Goal: Information Seeking & Learning: Learn about a topic

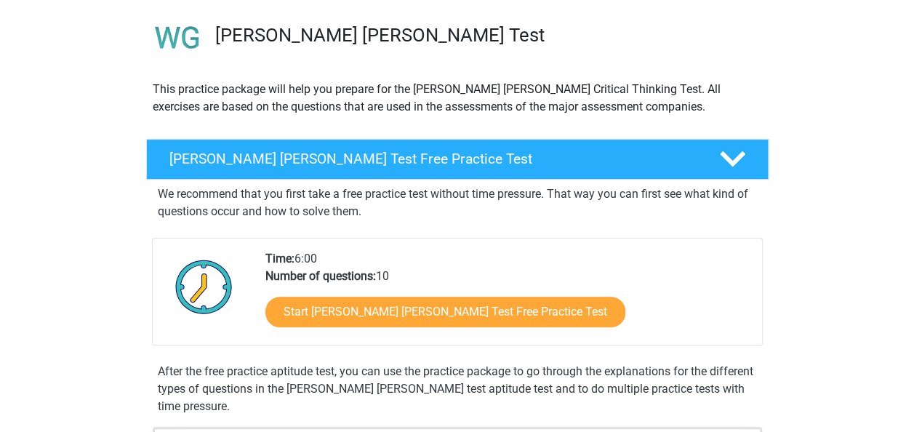
scroll to position [111, 0]
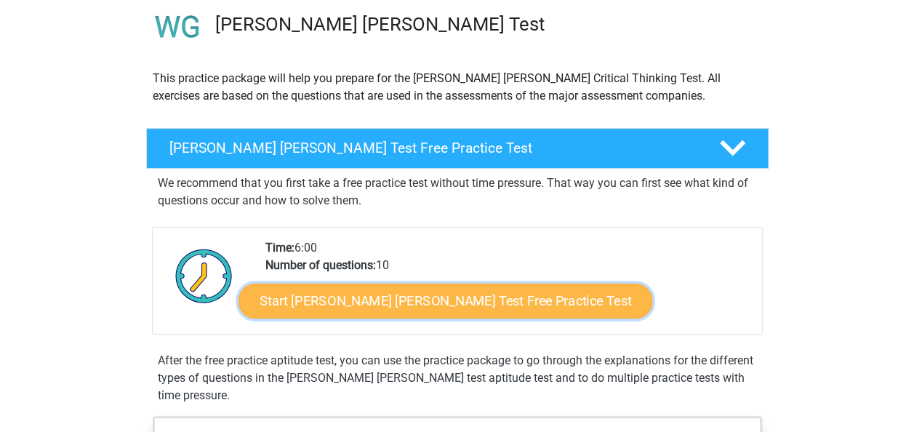
click at [431, 299] on link "Start Watson Glaser Test Free Practice Test" at bounding box center [445, 300] width 414 height 35
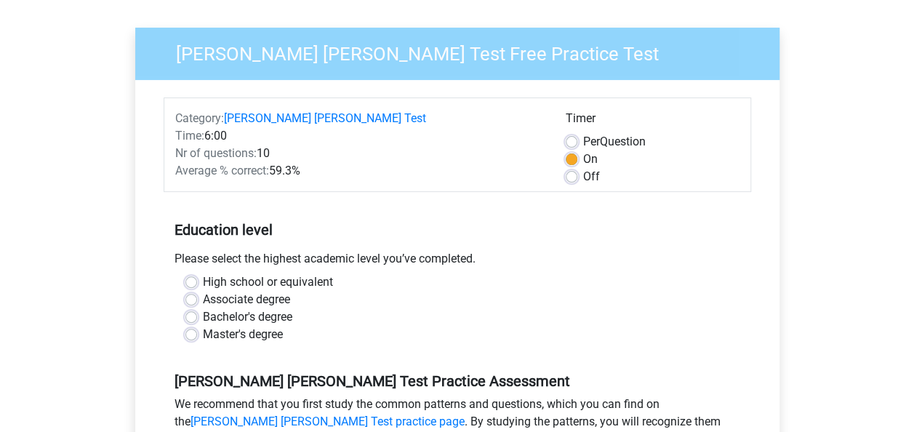
scroll to position [196, 0]
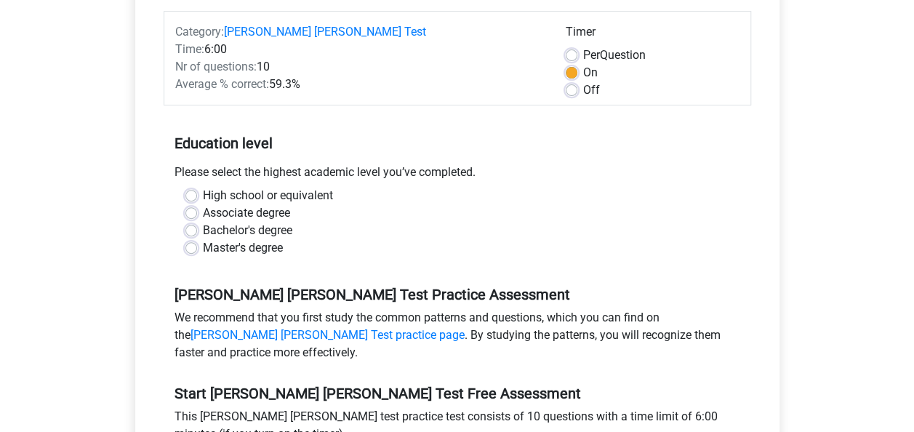
click at [203, 222] on label "Bachelor's degree" at bounding box center [247, 230] width 89 height 17
click at [185, 222] on input "Bachelor's degree" at bounding box center [191, 229] width 12 height 15
radio input "true"
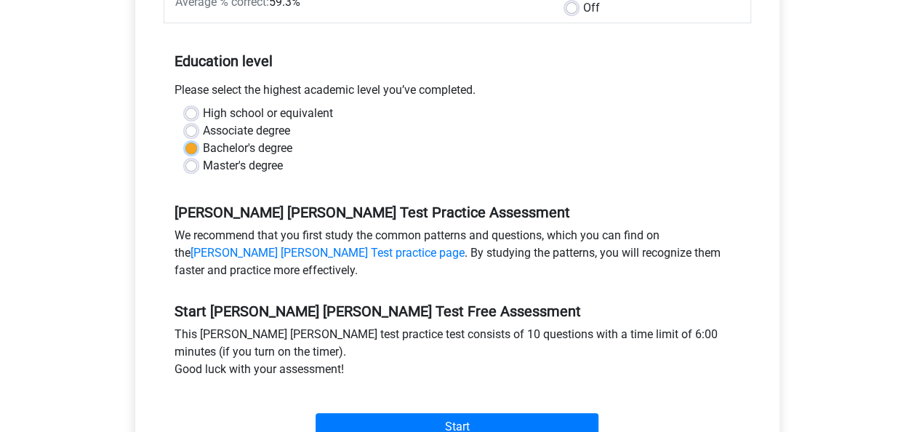
scroll to position [403, 0]
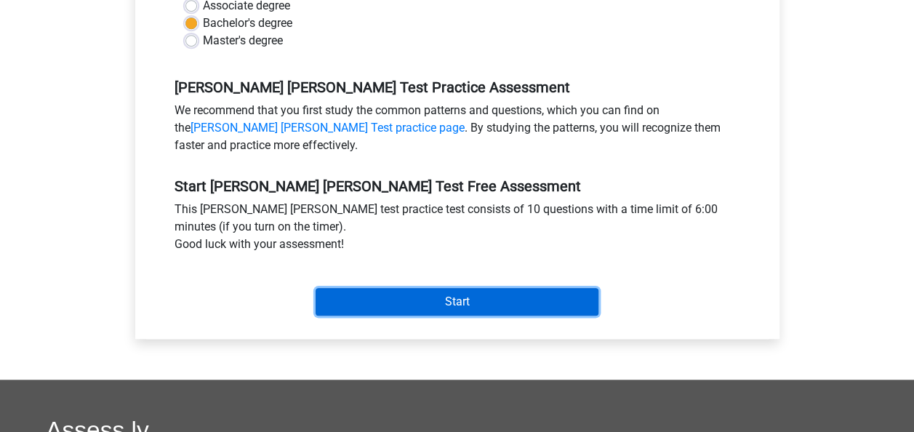
click at [504, 288] on input "Start" at bounding box center [456, 302] width 283 height 28
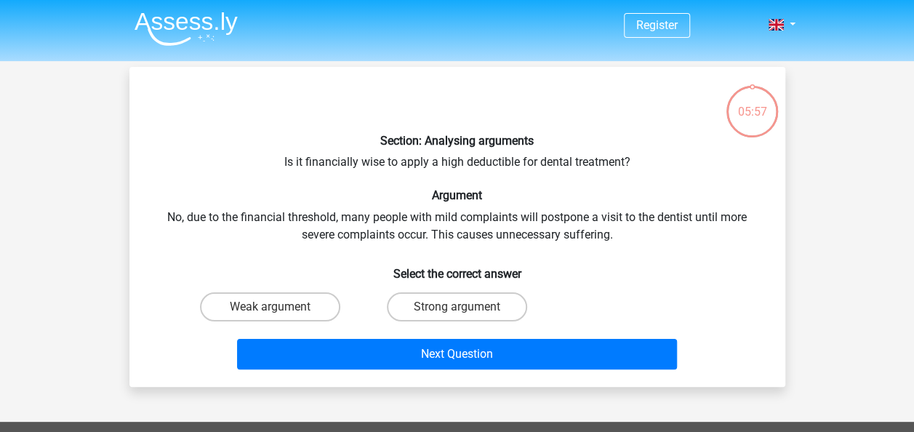
click at [815, 240] on div "Register Nederlands English" at bounding box center [457, 402] width 914 height 805
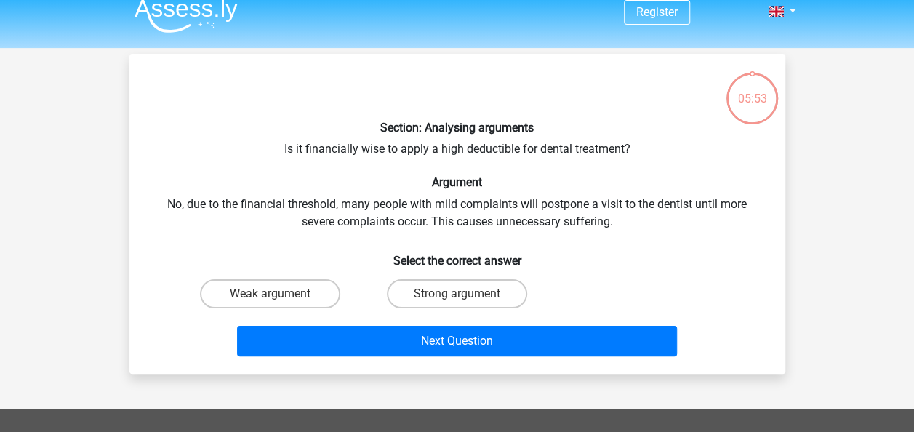
scroll to position [16, 0]
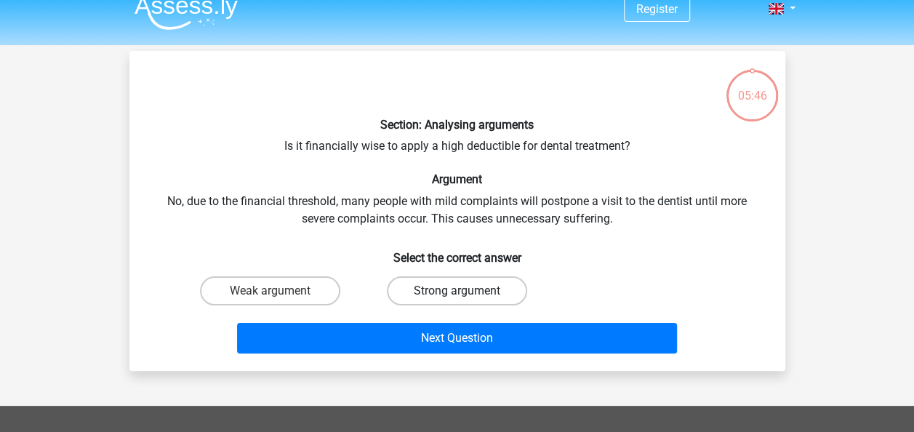
click at [467, 283] on label "Strong argument" at bounding box center [457, 290] width 140 height 29
click at [466, 291] on input "Strong argument" at bounding box center [460, 295] width 9 height 9
radio input "true"
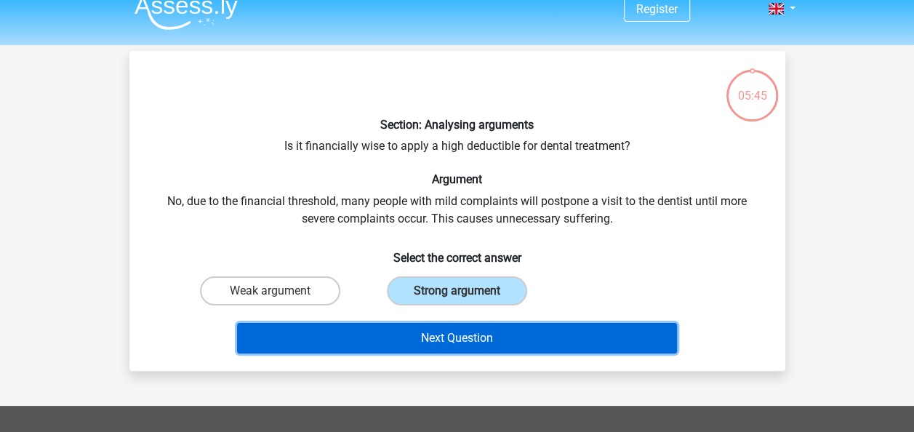
click at [514, 334] on button "Next Question" at bounding box center [457, 338] width 440 height 31
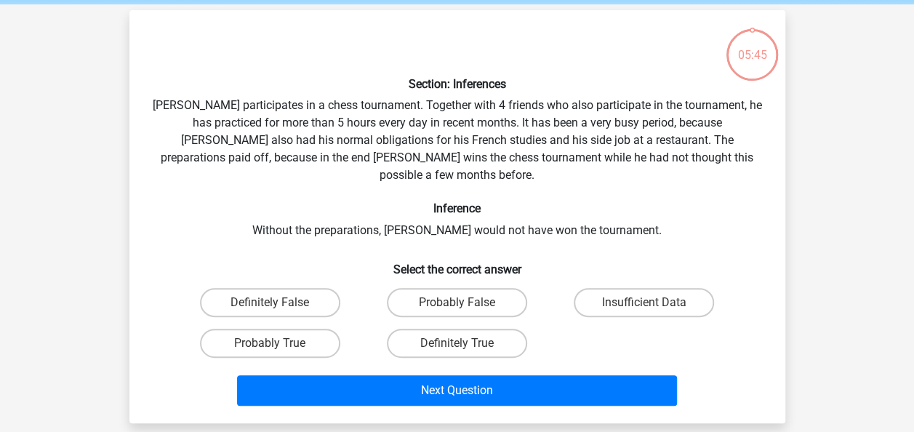
scroll to position [67, 0]
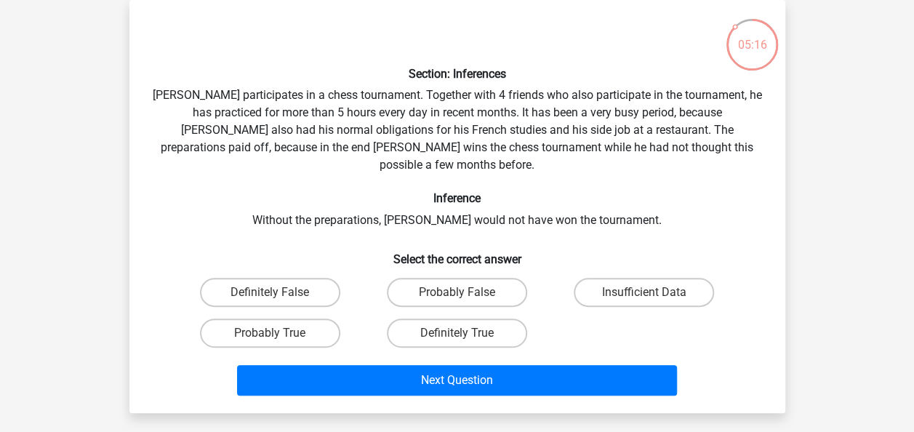
click at [463, 333] on input "Definitely True" at bounding box center [460, 337] width 9 height 9
radio input "true"
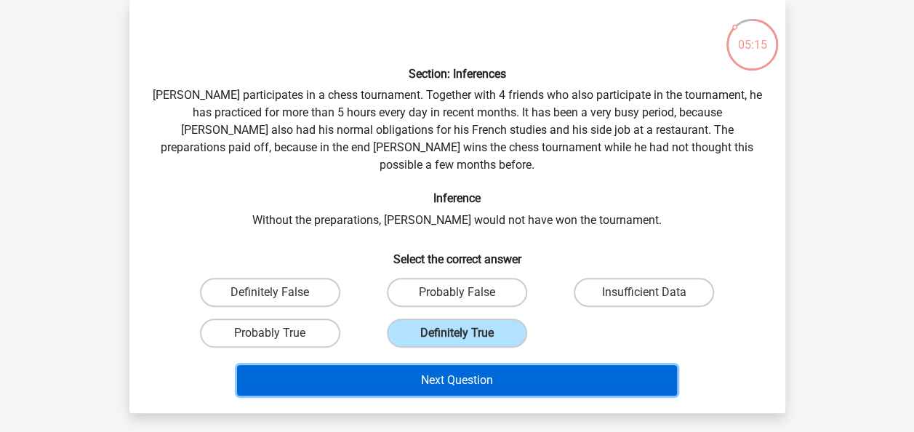
click at [497, 365] on button "Next Question" at bounding box center [457, 380] width 440 height 31
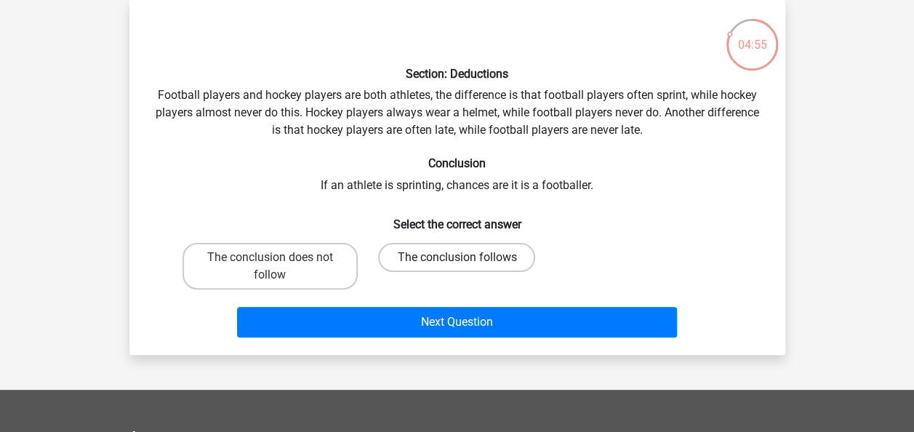
click at [477, 262] on label "The conclusion follows" at bounding box center [456, 257] width 157 height 29
click at [466, 262] on input "The conclusion follows" at bounding box center [460, 261] width 9 height 9
radio input "true"
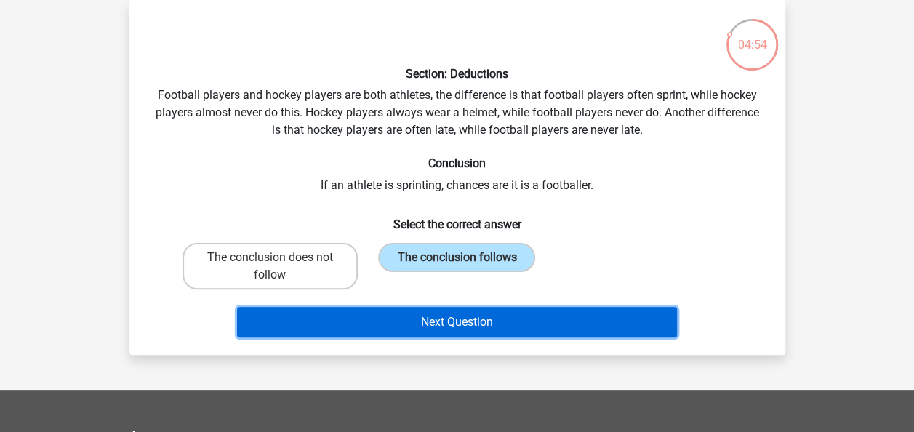
click at [506, 315] on button "Next Question" at bounding box center [457, 322] width 440 height 31
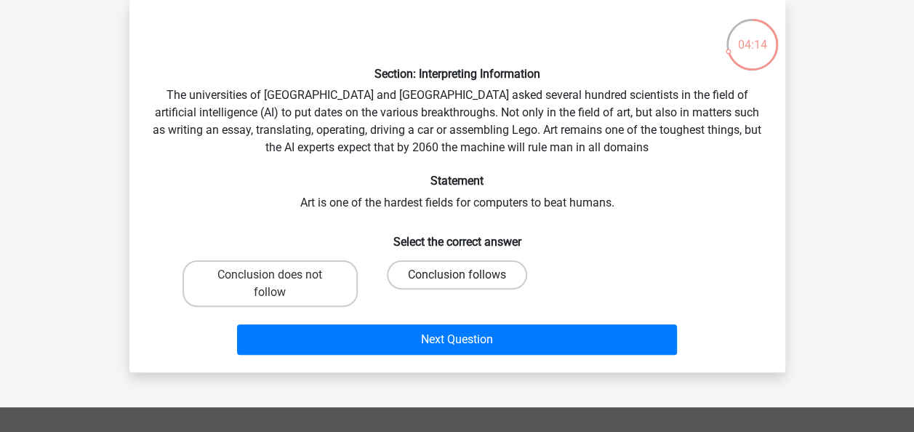
click at [465, 273] on label "Conclusion follows" at bounding box center [457, 274] width 140 height 29
click at [465, 275] on input "Conclusion follows" at bounding box center [460, 279] width 9 height 9
radio input "true"
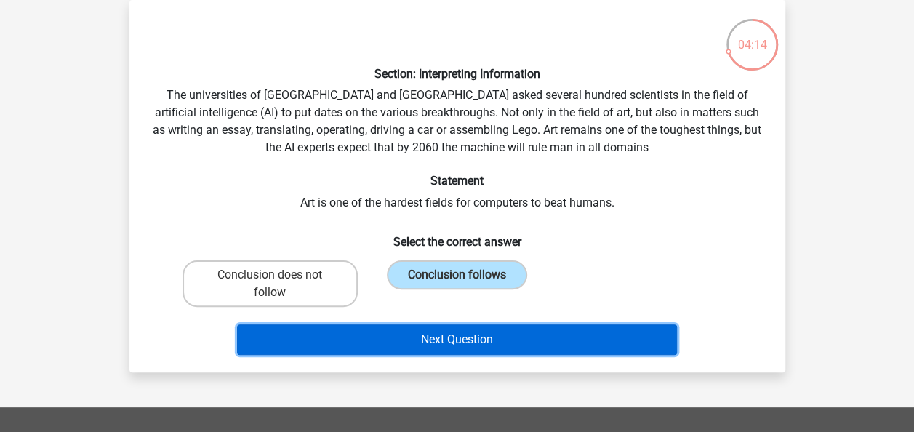
click at [509, 334] on button "Next Question" at bounding box center [457, 339] width 440 height 31
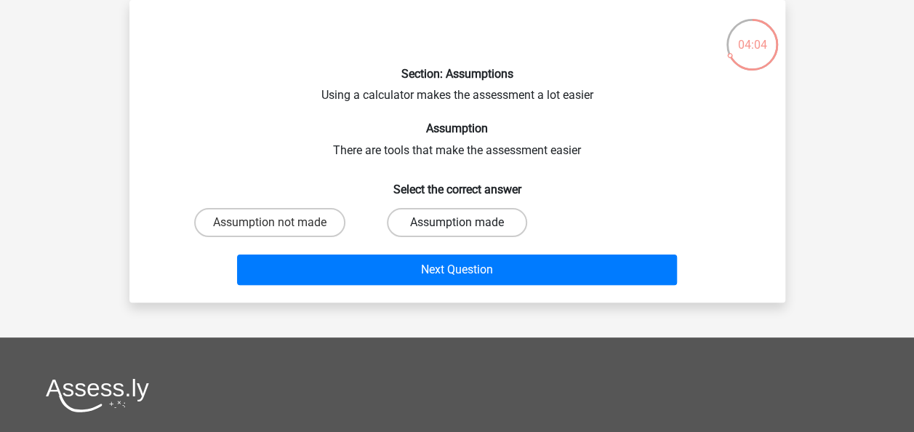
click at [484, 228] on label "Assumption made" at bounding box center [457, 222] width 140 height 29
click at [466, 228] on input "Assumption made" at bounding box center [460, 226] width 9 height 9
radio input "true"
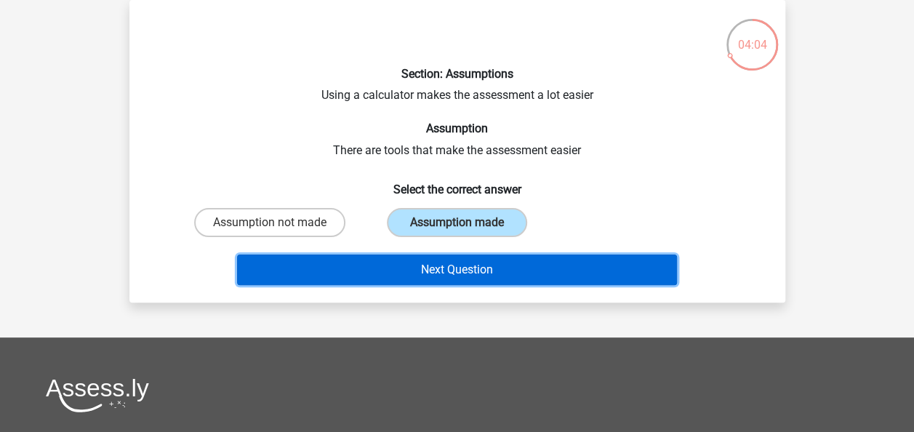
click at [507, 264] on button "Next Question" at bounding box center [457, 269] width 440 height 31
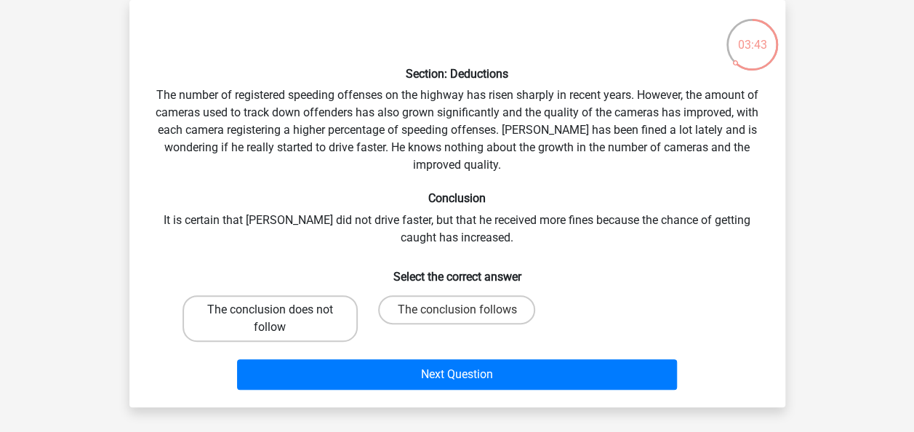
click at [302, 310] on label "The conclusion does not follow" at bounding box center [269, 318] width 175 height 47
click at [279, 310] on input "The conclusion does not follow" at bounding box center [274, 314] width 9 height 9
radio input "true"
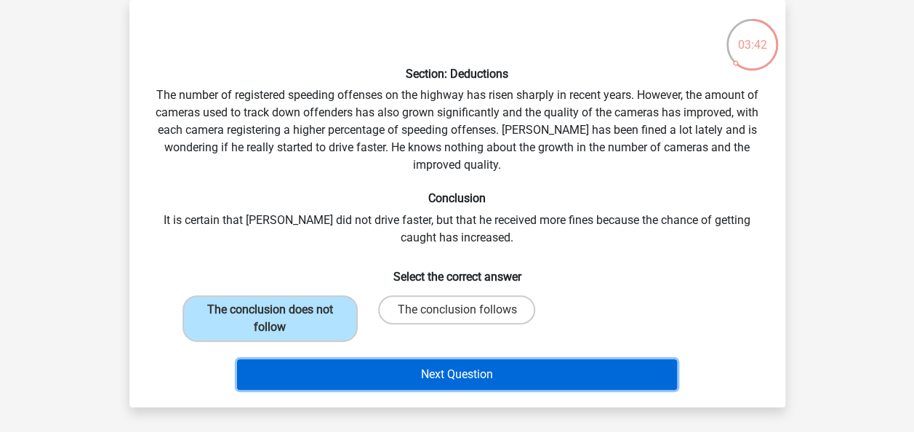
click at [510, 376] on button "Next Question" at bounding box center [457, 374] width 440 height 31
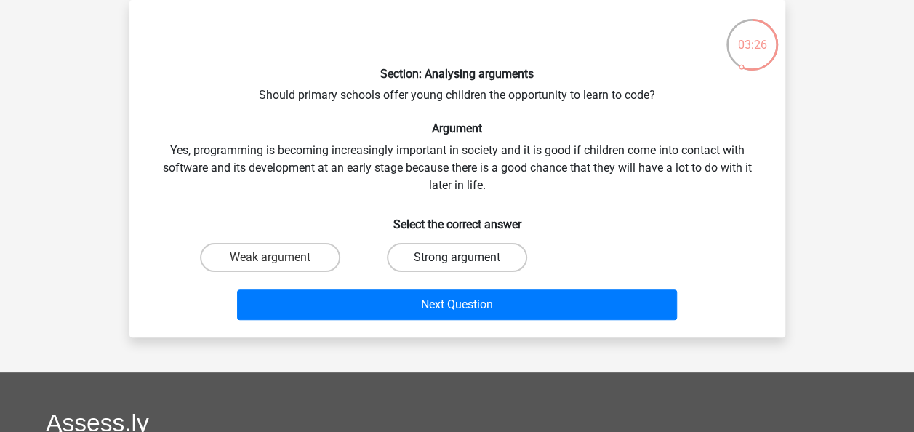
click at [452, 256] on label "Strong argument" at bounding box center [457, 257] width 140 height 29
click at [456, 257] on input "Strong argument" at bounding box center [460, 261] width 9 height 9
radio input "true"
click at [253, 254] on label "Weak argument" at bounding box center [270, 257] width 140 height 29
click at [270, 257] on input "Weak argument" at bounding box center [274, 261] width 9 height 9
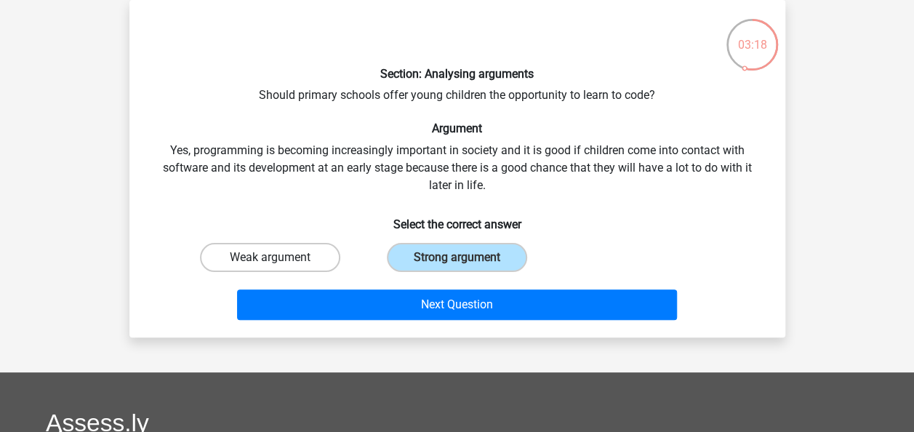
radio input "true"
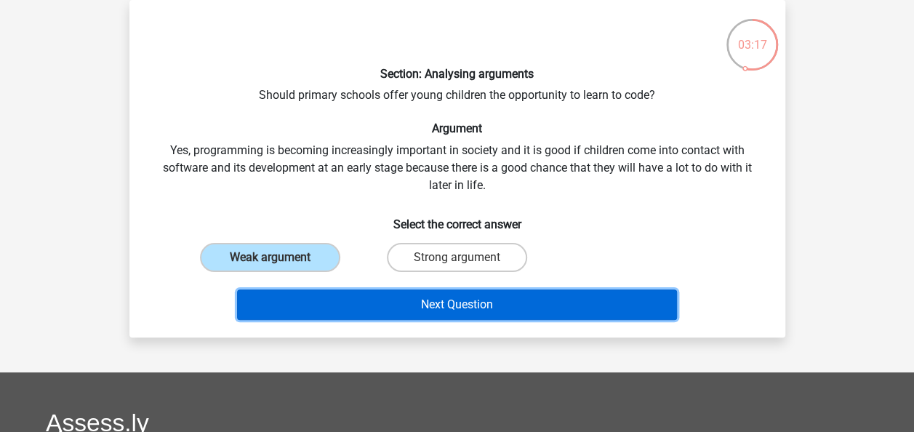
click at [526, 307] on button "Next Question" at bounding box center [457, 304] width 440 height 31
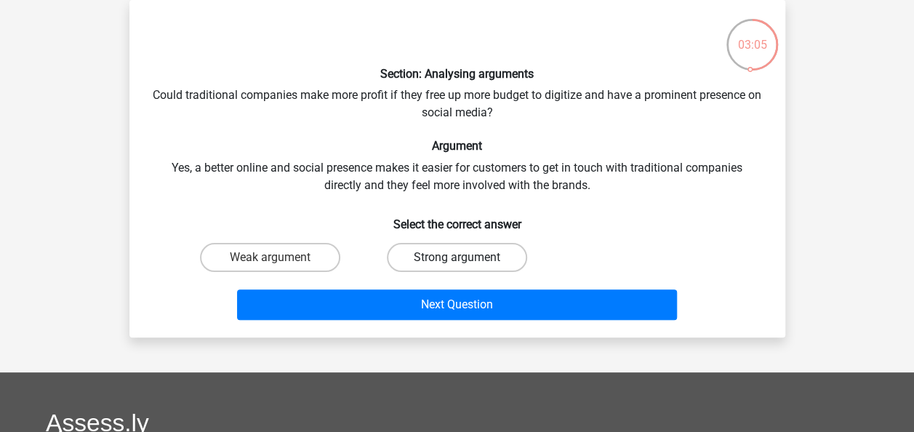
click at [441, 253] on label "Strong argument" at bounding box center [457, 257] width 140 height 29
click at [456, 257] on input "Strong argument" at bounding box center [460, 261] width 9 height 9
radio input "true"
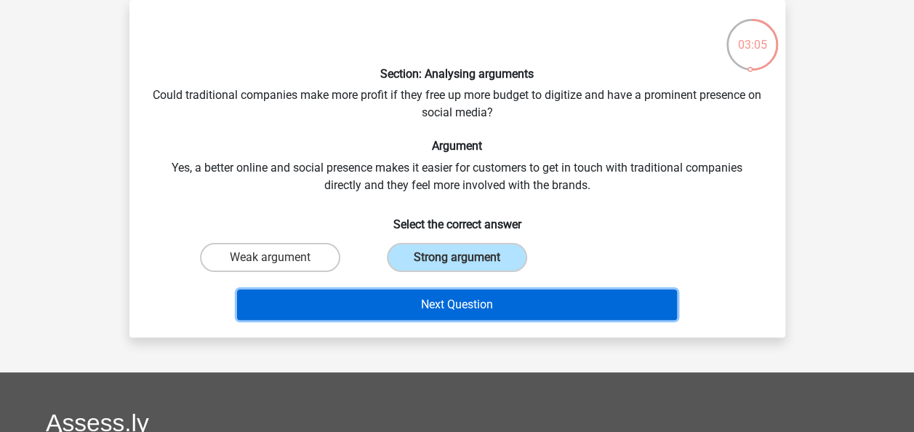
click at [500, 301] on button "Next Question" at bounding box center [457, 304] width 440 height 31
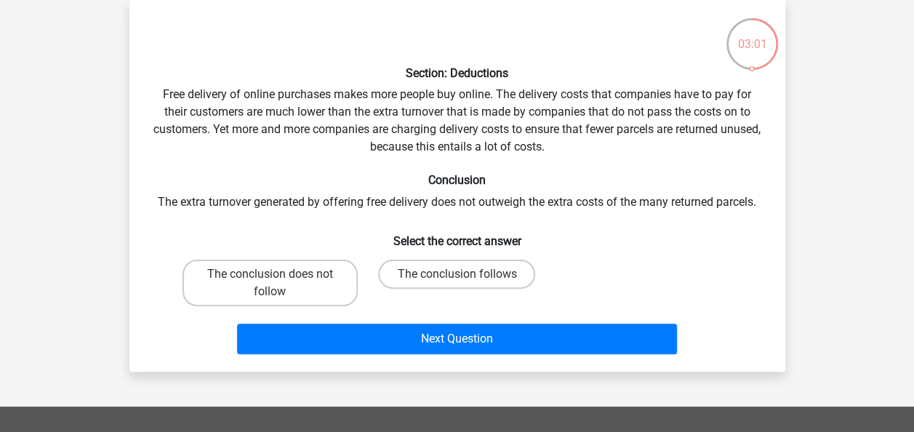
scroll to position [71, 0]
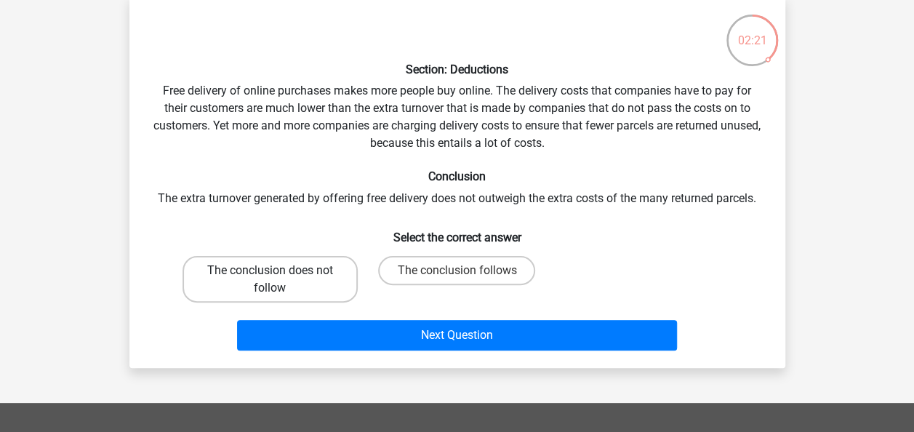
click at [299, 279] on label "The conclusion does not follow" at bounding box center [269, 279] width 175 height 47
click at [279, 279] on input "The conclusion does not follow" at bounding box center [274, 274] width 9 height 9
radio input "true"
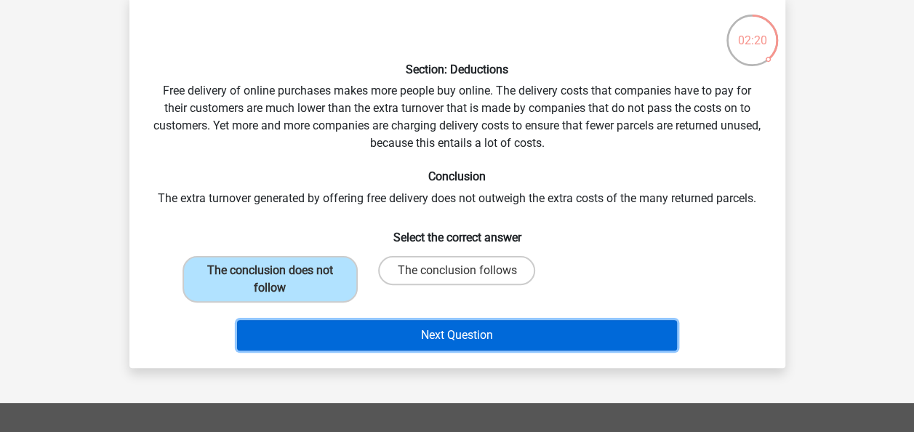
click at [517, 337] on button "Next Question" at bounding box center [457, 335] width 440 height 31
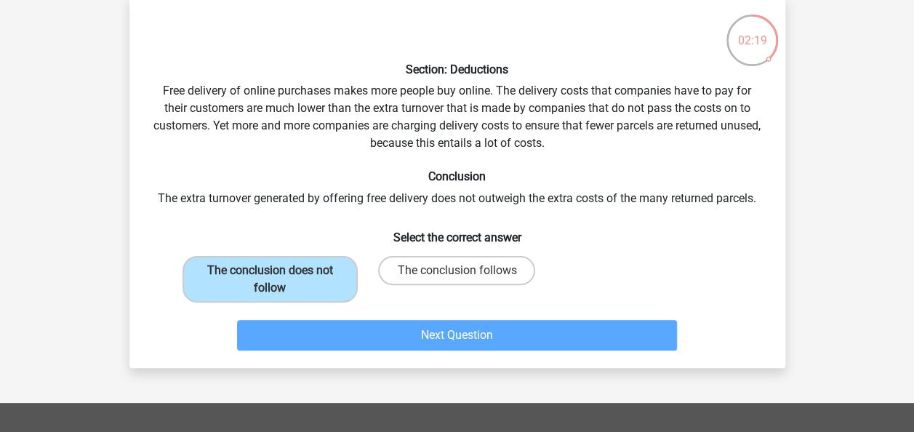
scroll to position [67, 0]
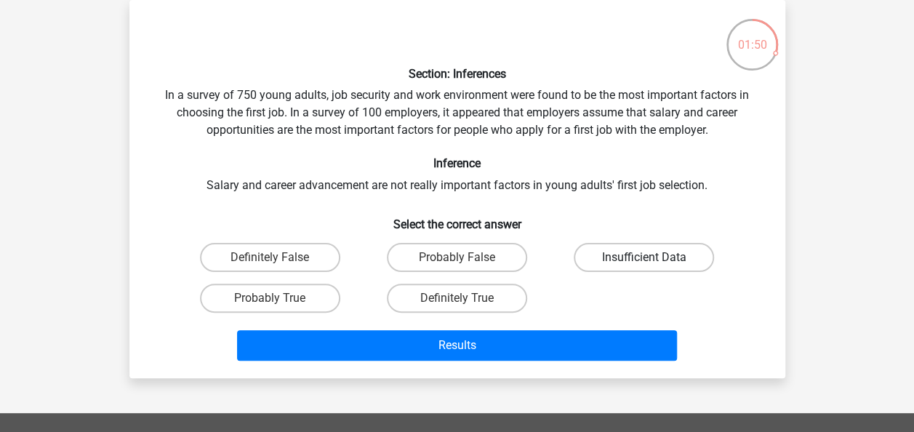
click at [635, 265] on label "Insufficient Data" at bounding box center [643, 257] width 140 height 29
click at [644, 265] on input "Insufficient Data" at bounding box center [648, 261] width 9 height 9
radio input "true"
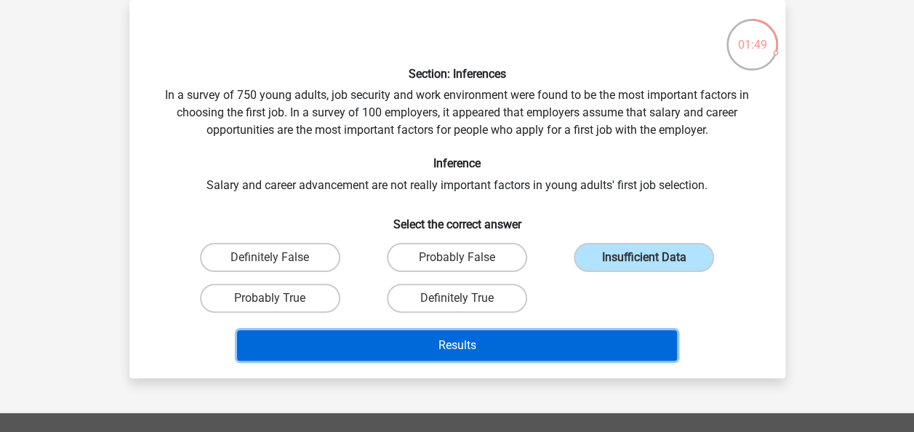
click at [567, 340] on button "Results" at bounding box center [457, 345] width 440 height 31
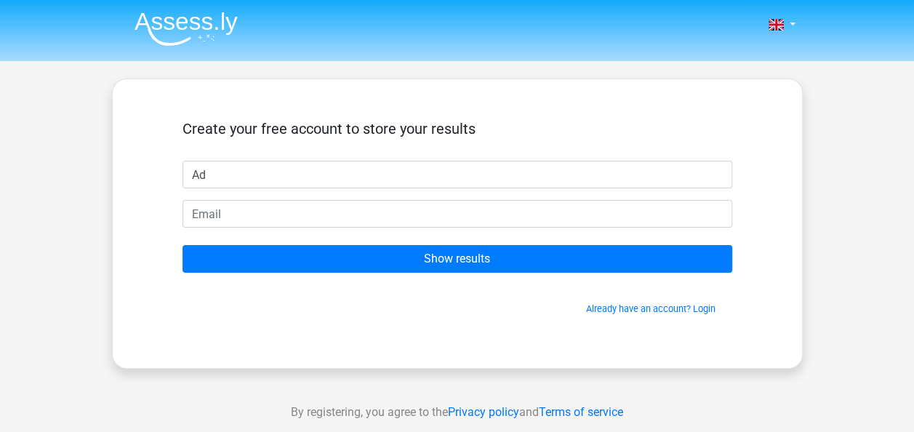
type input "Adam"
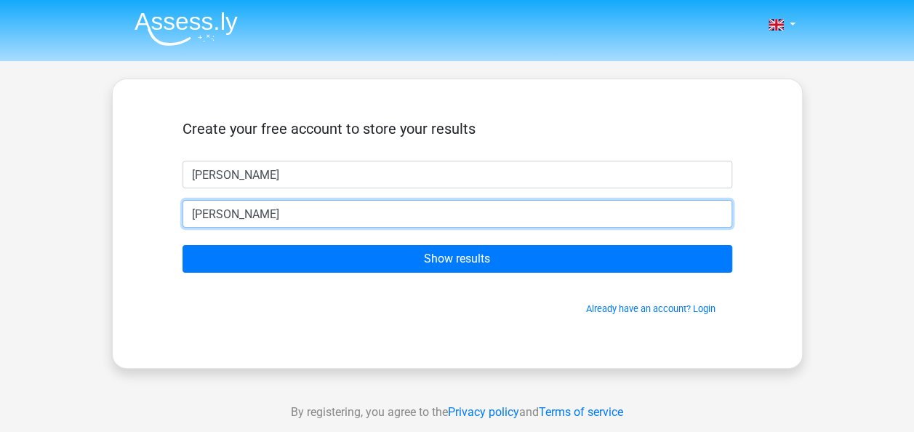
type input "adam.leverett@cemex.com"
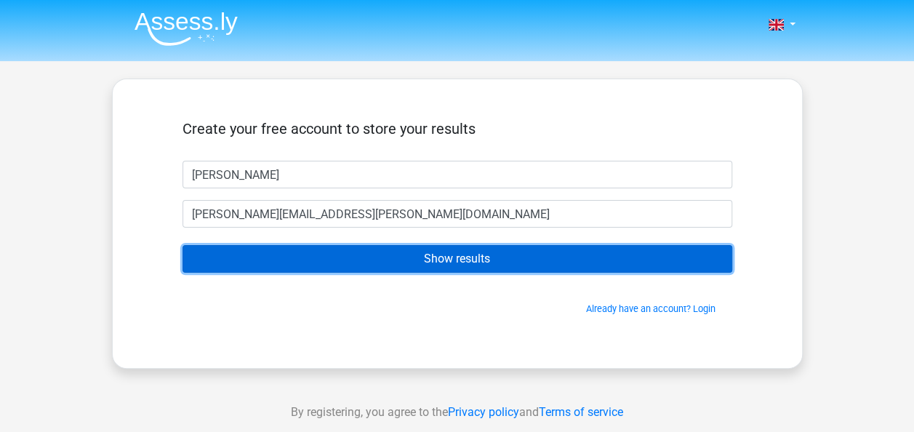
click at [510, 267] on input "Show results" at bounding box center [456, 259] width 549 height 28
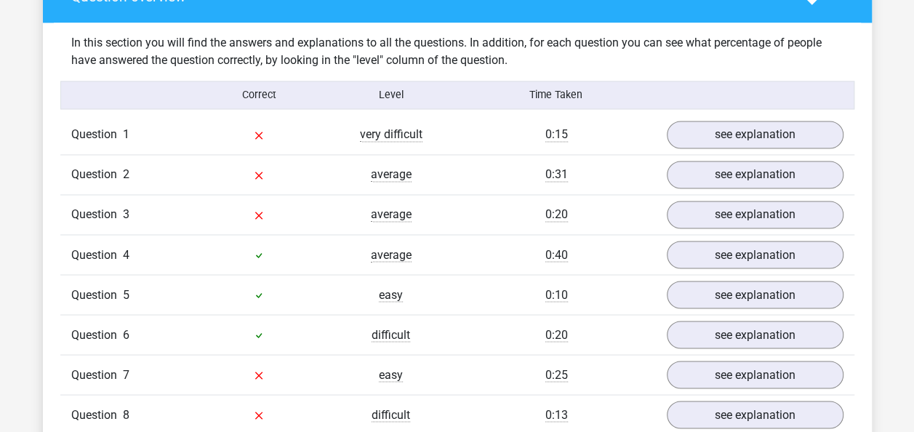
scroll to position [1059, 0]
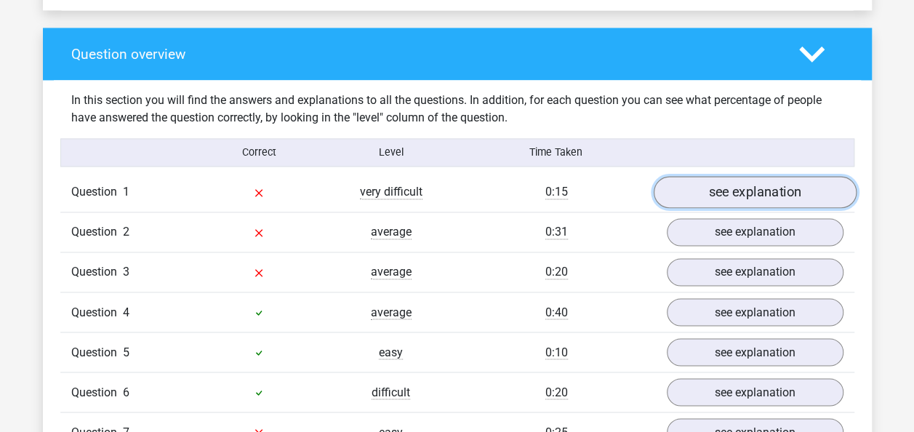
click at [791, 183] on link "see explanation" at bounding box center [754, 193] width 203 height 32
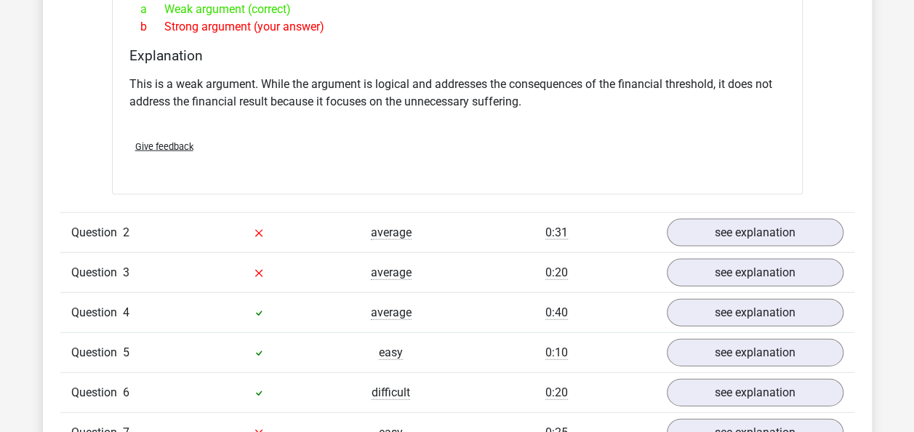
scroll to position [1449, 0]
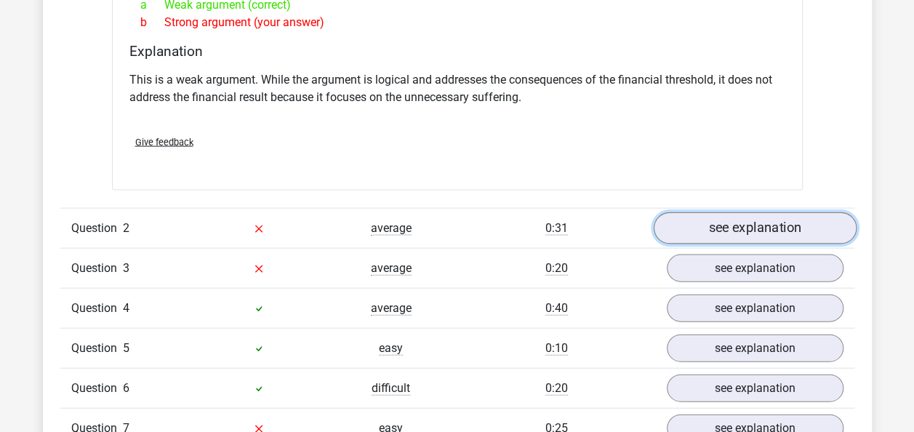
click at [712, 217] on link "see explanation" at bounding box center [754, 228] width 203 height 32
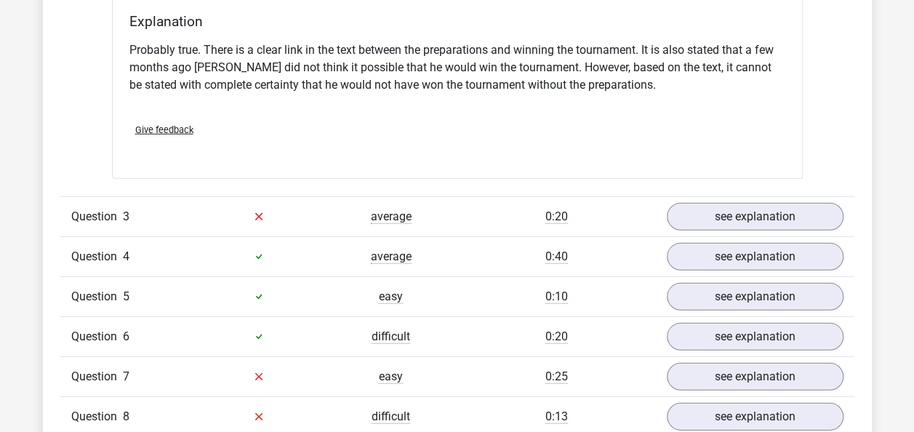
scroll to position [1978, 0]
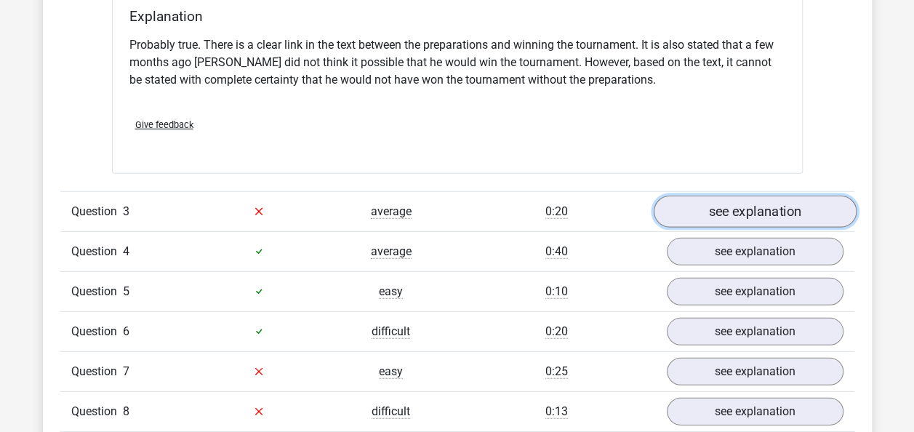
click at [746, 196] on link "see explanation" at bounding box center [754, 212] width 203 height 32
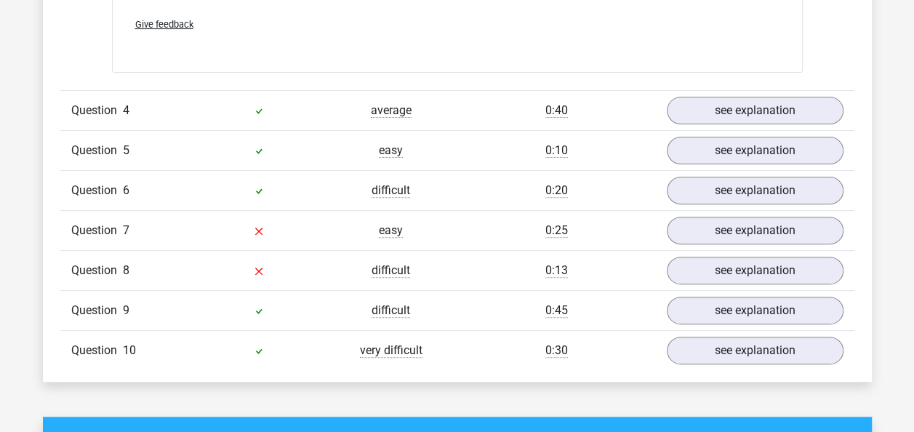
scroll to position [2917, 0]
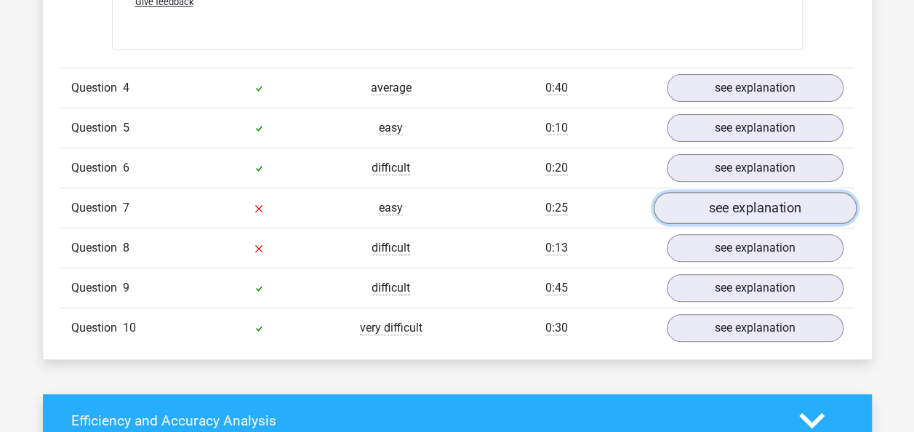
click at [676, 197] on link "see explanation" at bounding box center [754, 208] width 203 height 32
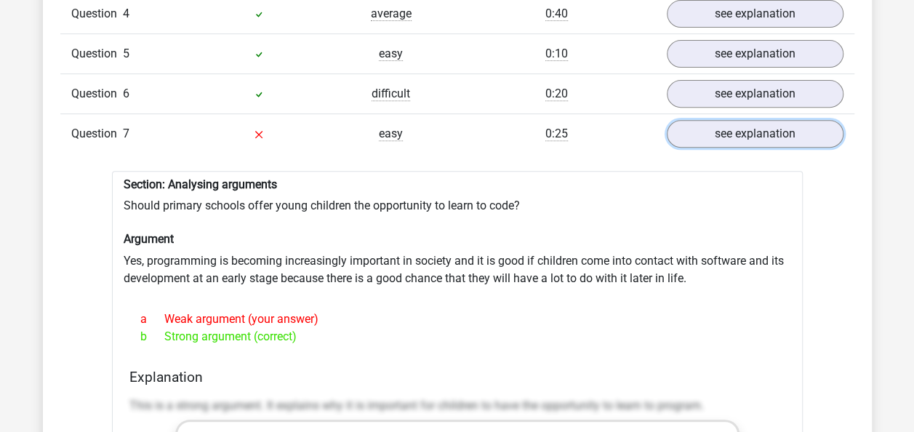
scroll to position [2816, 0]
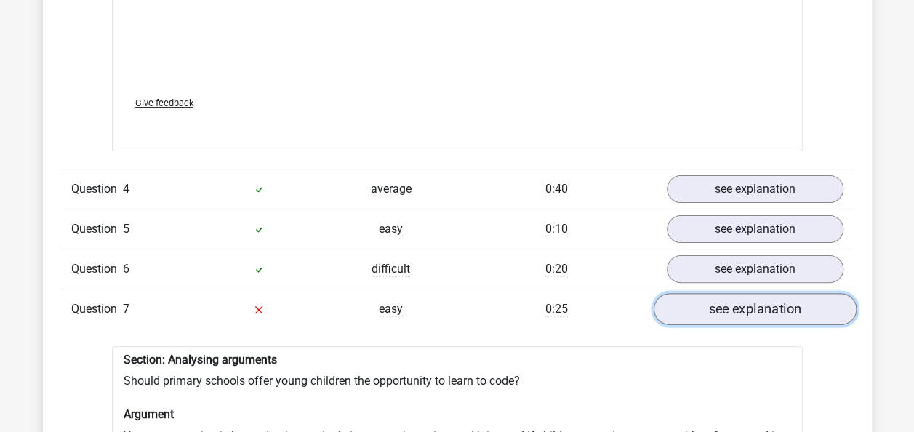
click at [754, 293] on link "see explanation" at bounding box center [754, 309] width 203 height 32
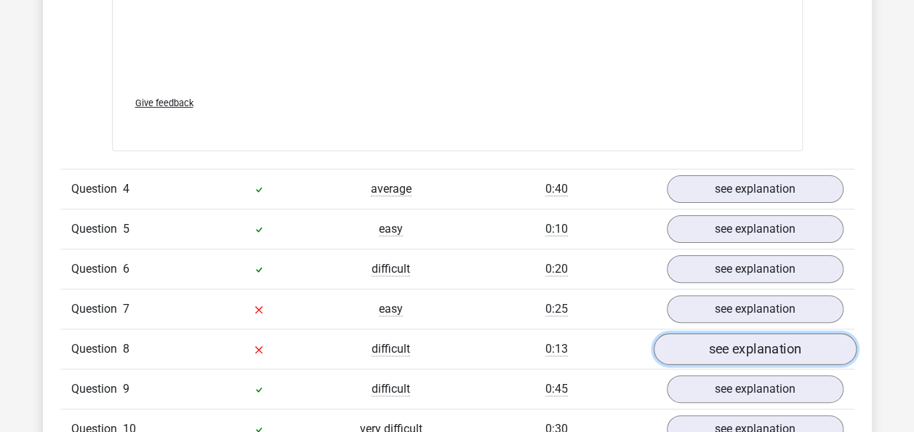
click at [788, 333] on link "see explanation" at bounding box center [754, 349] width 203 height 32
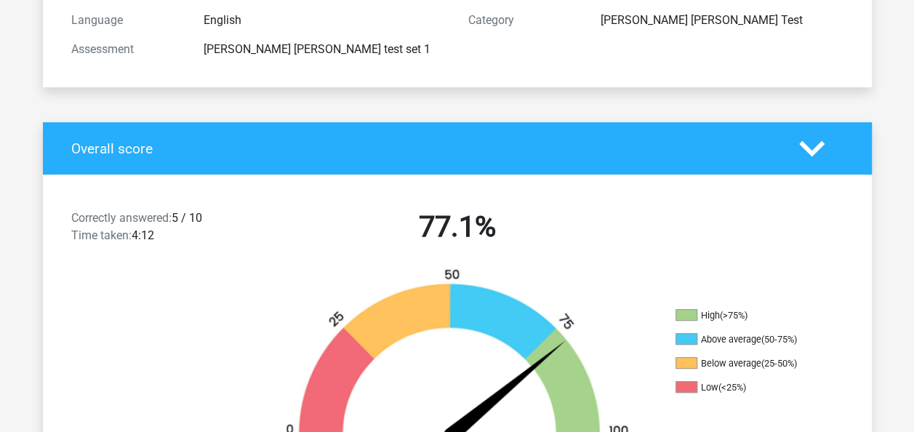
scroll to position [0, 0]
